Goal: Information Seeking & Learning: Understand process/instructions

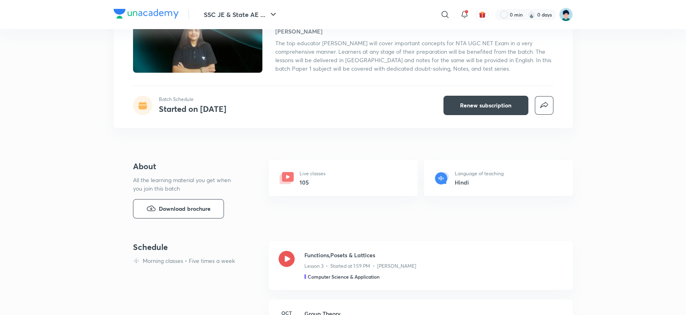
click at [562, 18] on img at bounding box center [566, 15] width 14 height 14
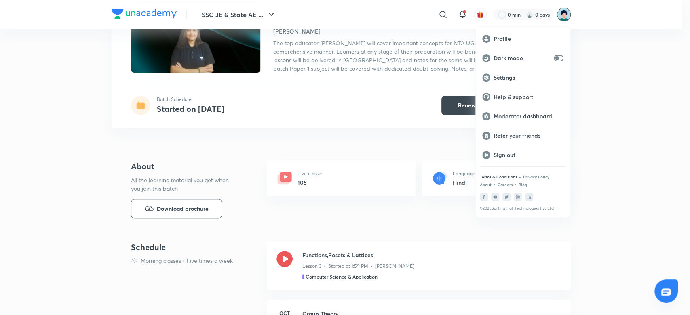
click at [504, 179] on p "Terms & Conditions" at bounding box center [498, 177] width 37 height 5
click at [442, 18] on div at bounding box center [345, 157] width 690 height 315
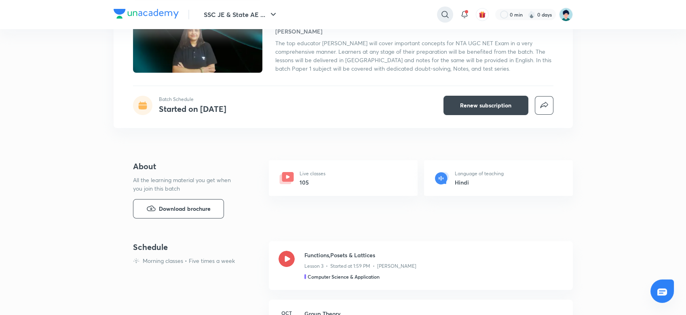
click at [438, 17] on div at bounding box center [445, 14] width 16 height 16
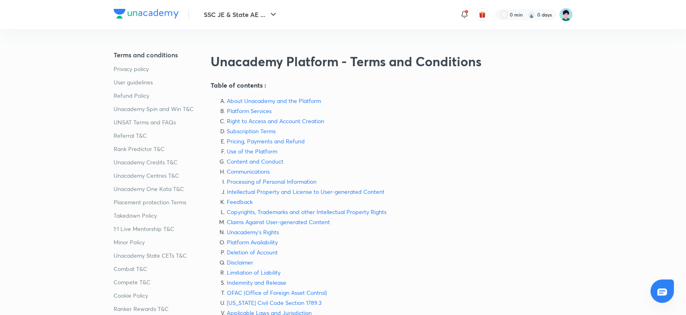
click at [152, 176] on p "Unacademy Centres T&C" at bounding box center [159, 175] width 91 height 8
